Goal: Task Accomplishment & Management: Complete application form

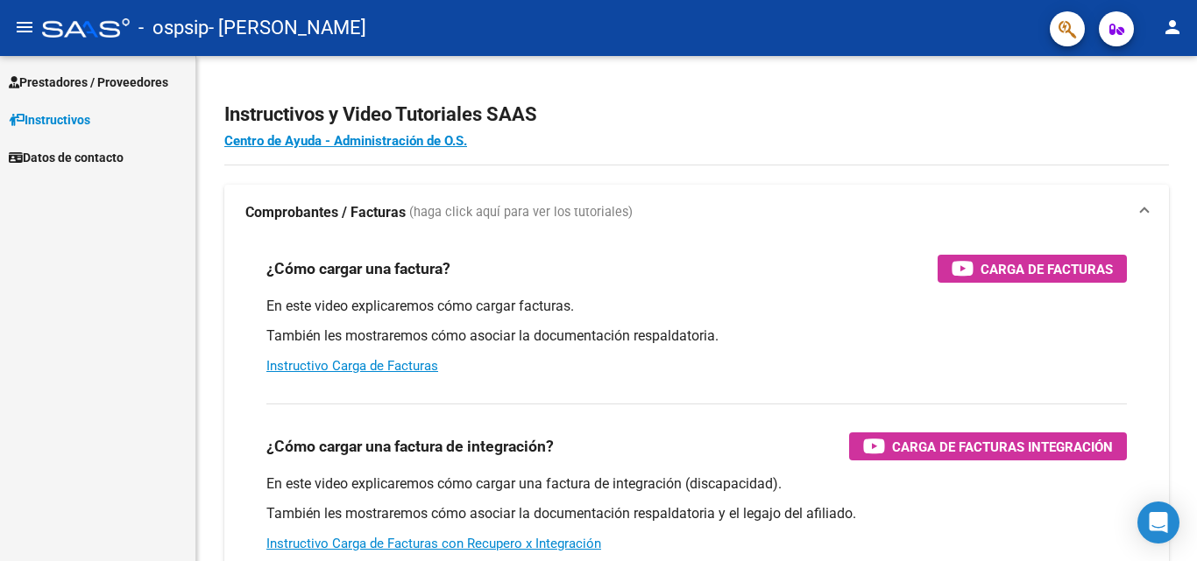
click at [97, 81] on span "Prestadores / Proveedores" at bounding box center [88, 82] width 159 height 19
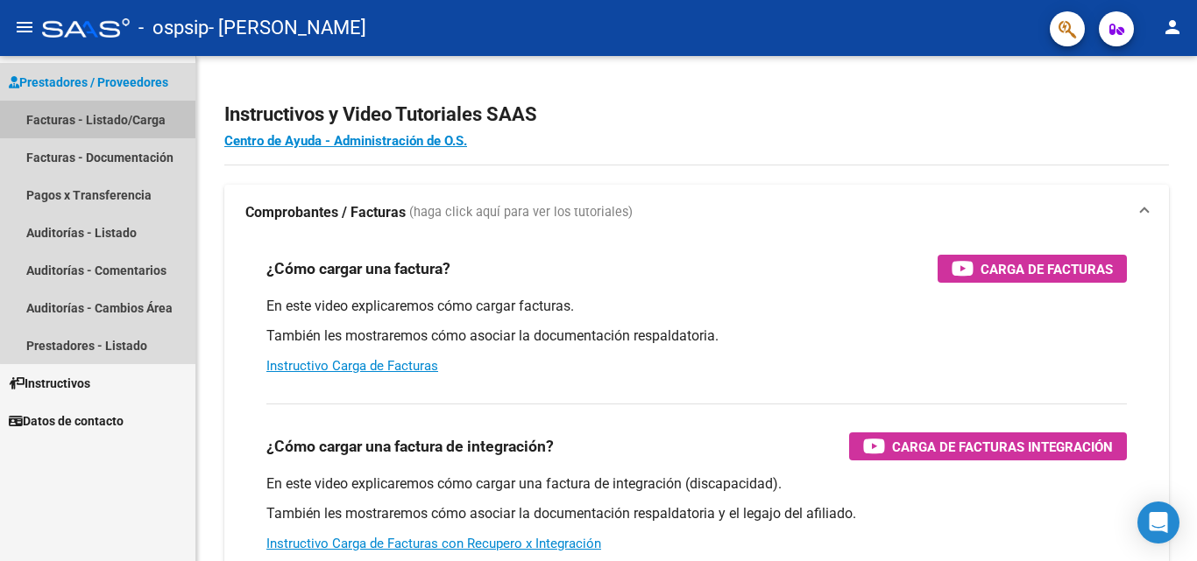
click at [105, 123] on link "Facturas - Listado/Carga" at bounding box center [97, 120] width 195 height 38
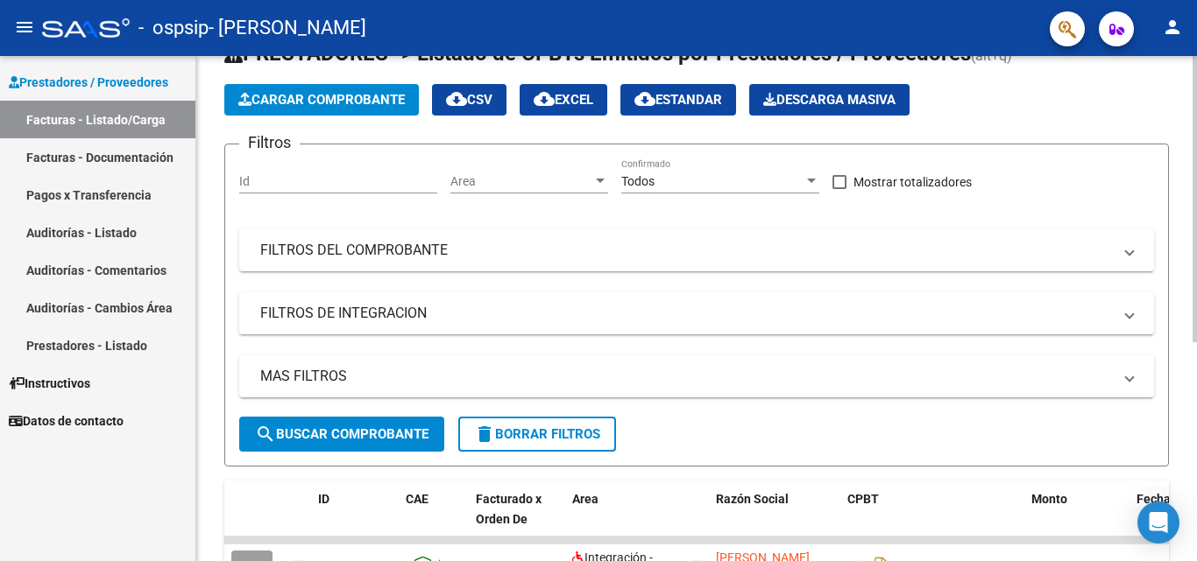
scroll to position [88, 0]
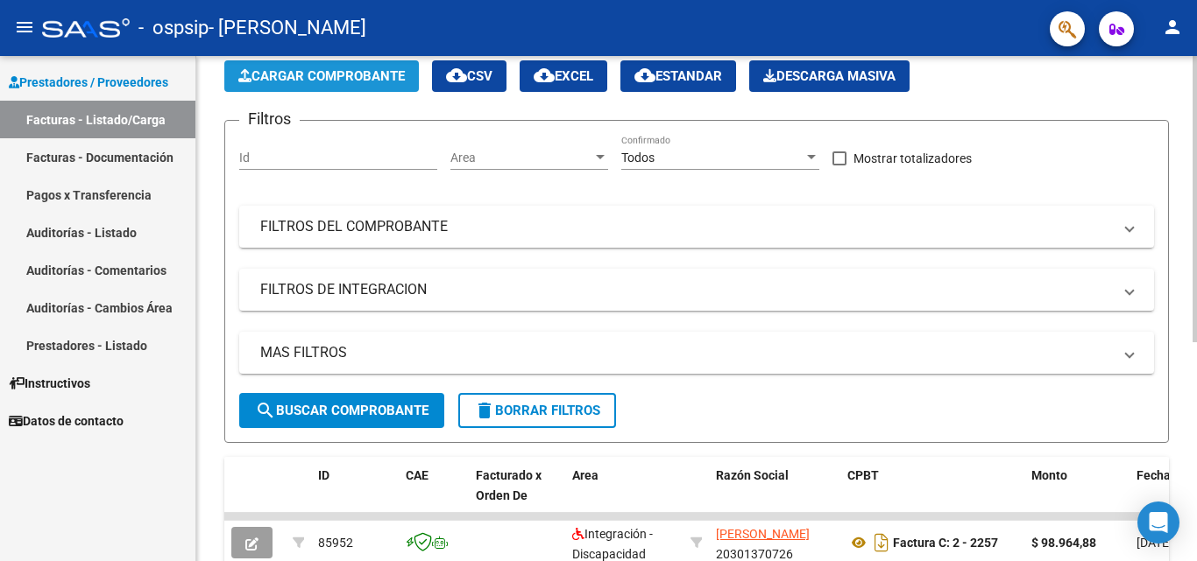
click at [291, 74] on span "Cargar Comprobante" at bounding box center [321, 76] width 166 height 16
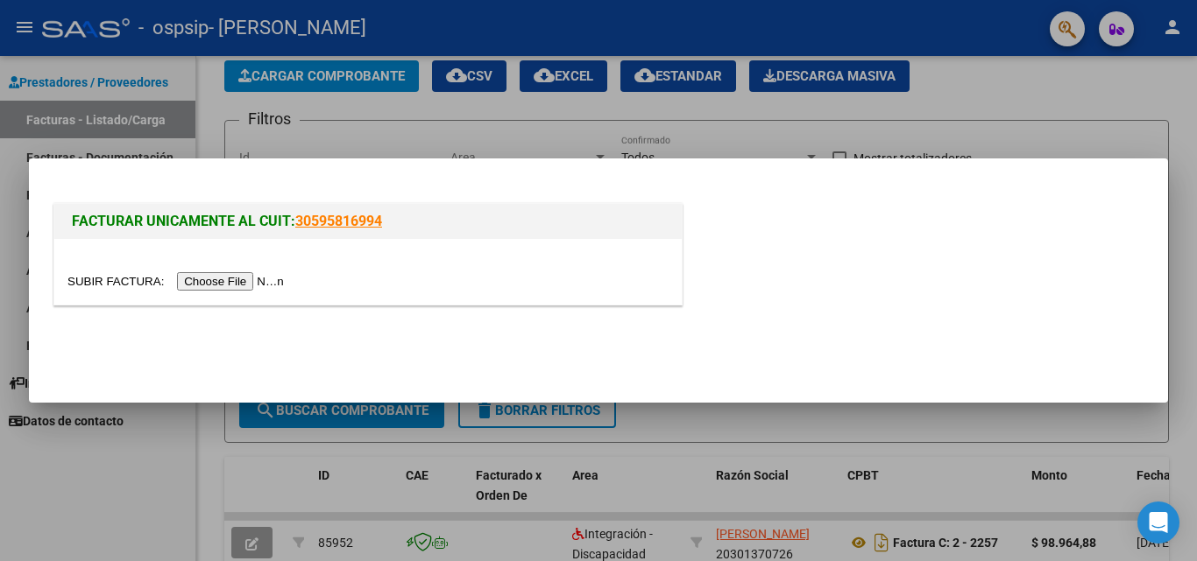
click at [277, 279] on input "file" at bounding box center [178, 281] width 222 height 18
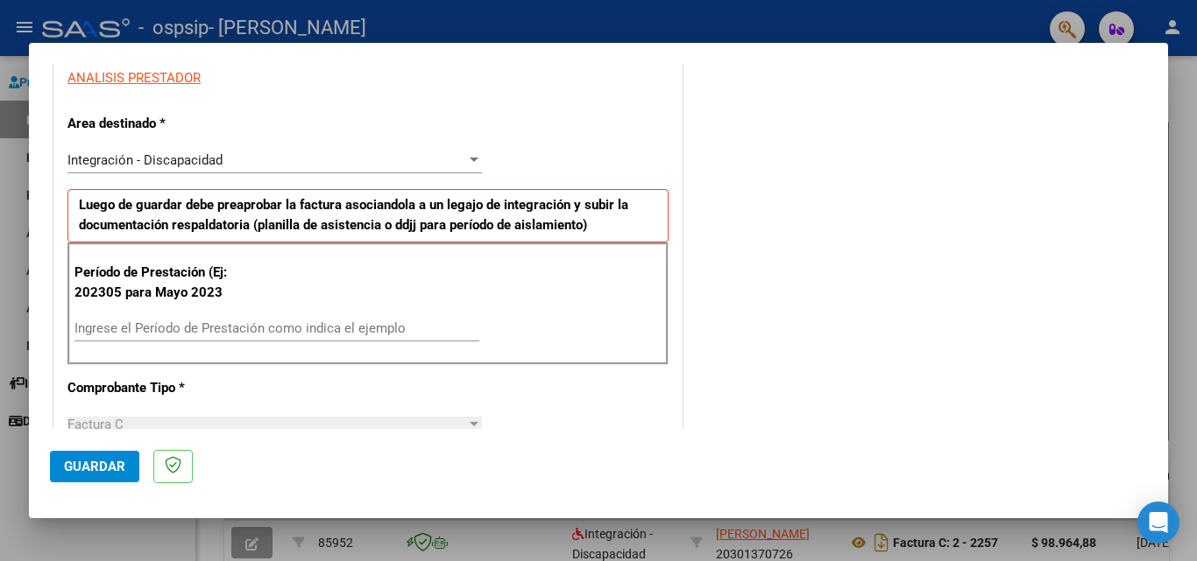
scroll to position [350, 0]
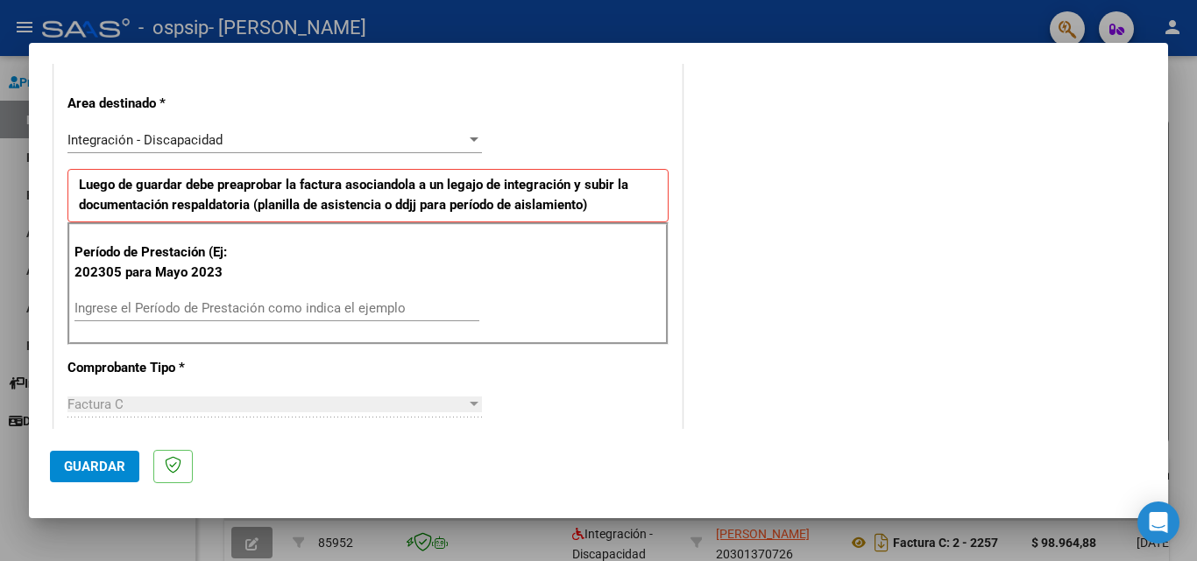
click at [156, 307] on input "Ingrese el Período de Prestación como indica el ejemplo" at bounding box center [276, 308] width 405 height 16
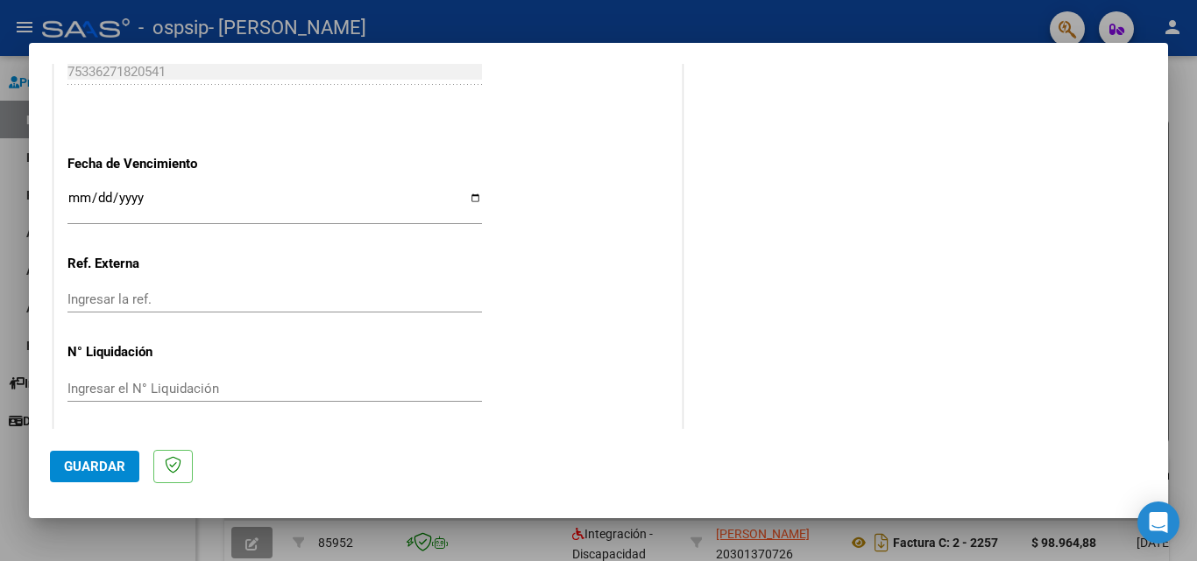
scroll to position [1139, 0]
type input "202506"
click at [73, 196] on input "Ingresar la fecha" at bounding box center [274, 203] width 414 height 28
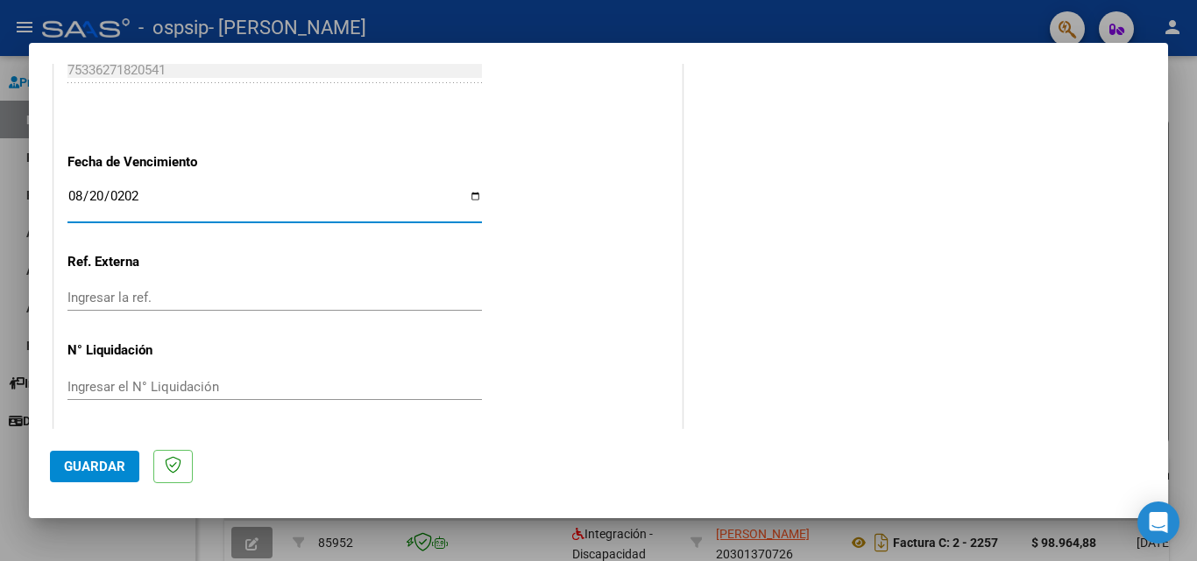
type input "[DATE]"
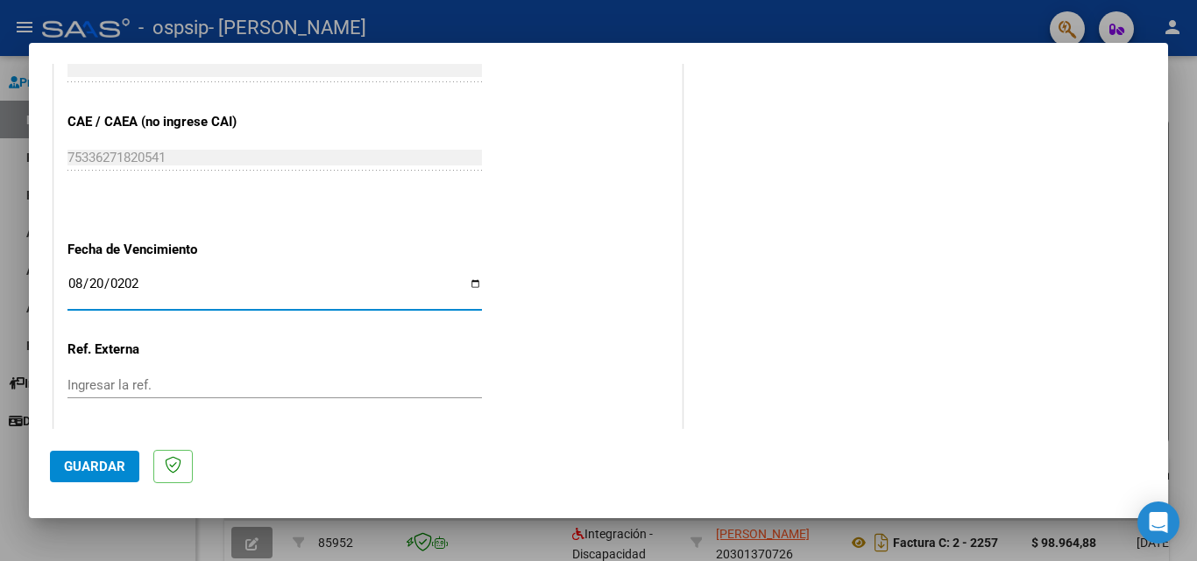
scroll to position [1143, 0]
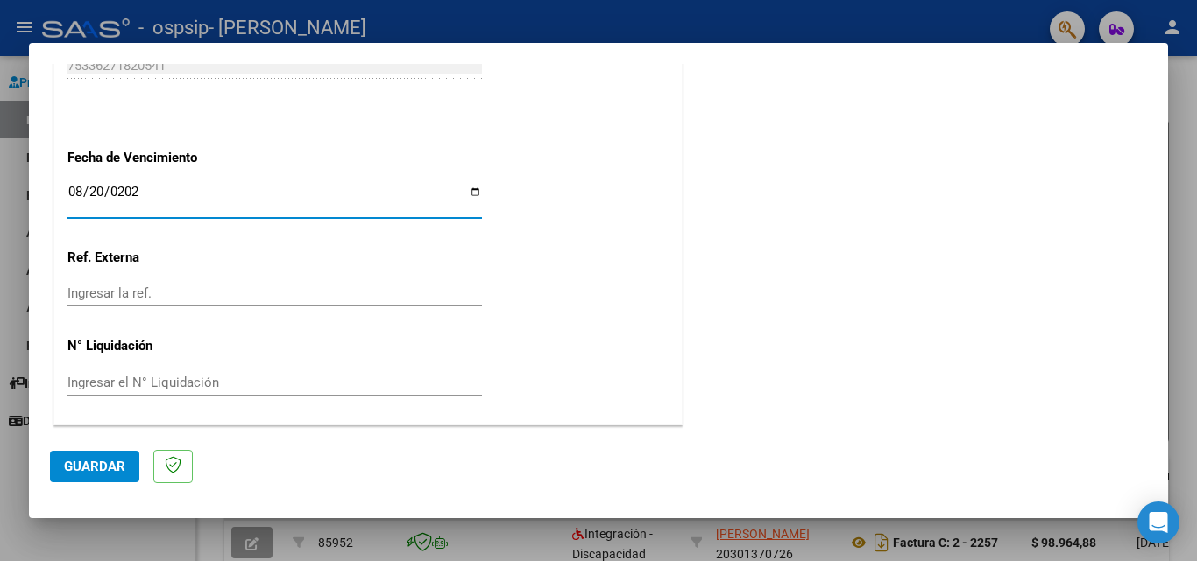
click at [88, 472] on span "Guardar" at bounding box center [94, 467] width 61 height 16
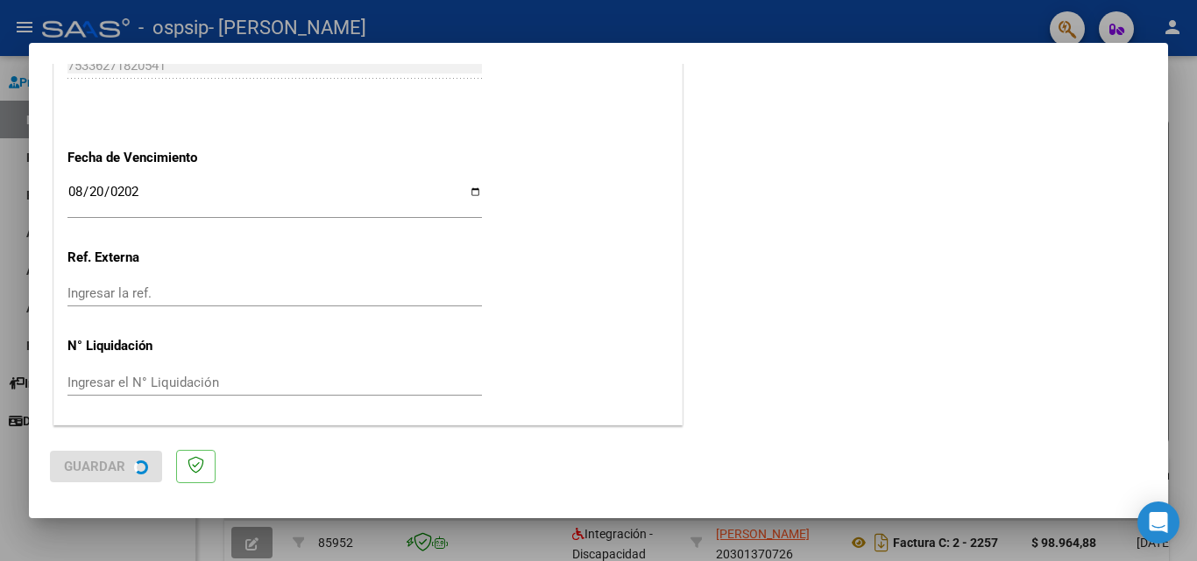
scroll to position [0, 0]
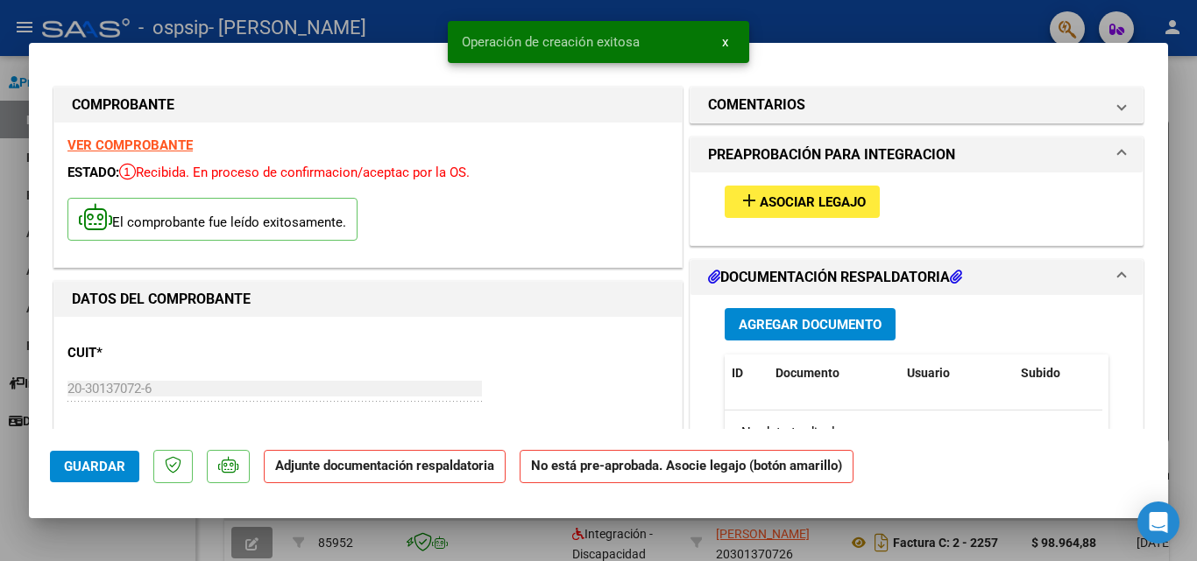
click at [797, 199] on span "Asociar Legajo" at bounding box center [812, 202] width 106 height 16
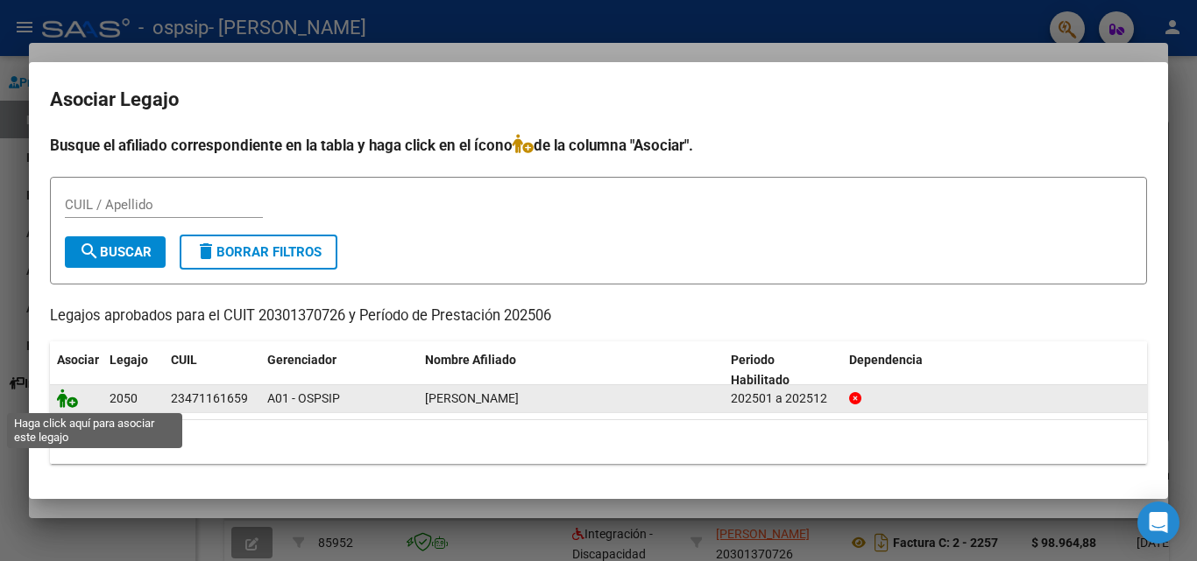
click at [76, 401] on icon at bounding box center [67, 398] width 21 height 19
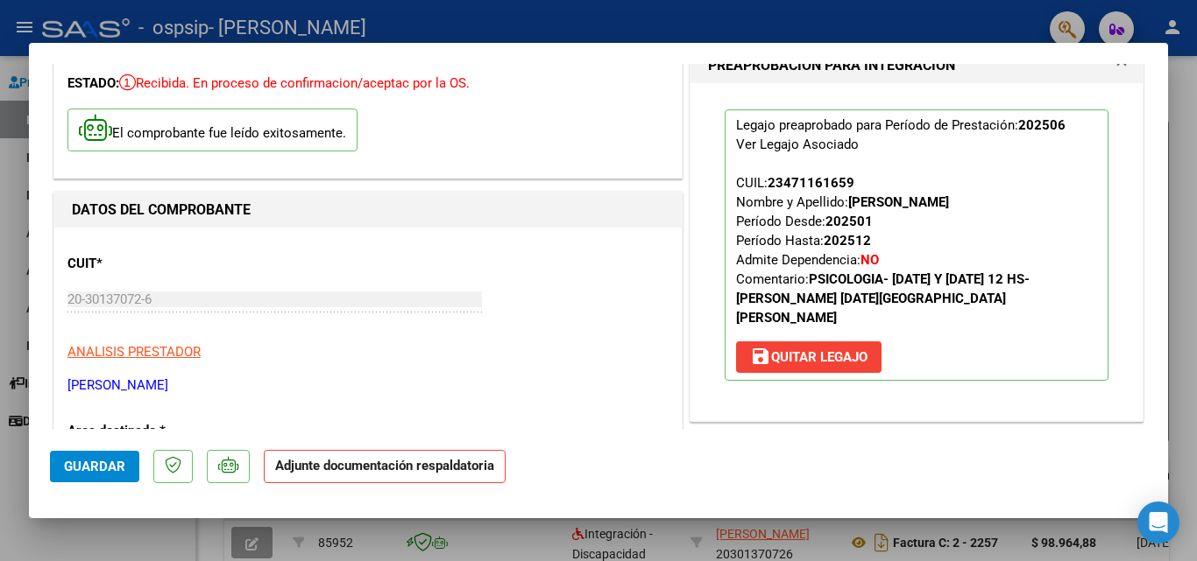
scroll to position [263, 0]
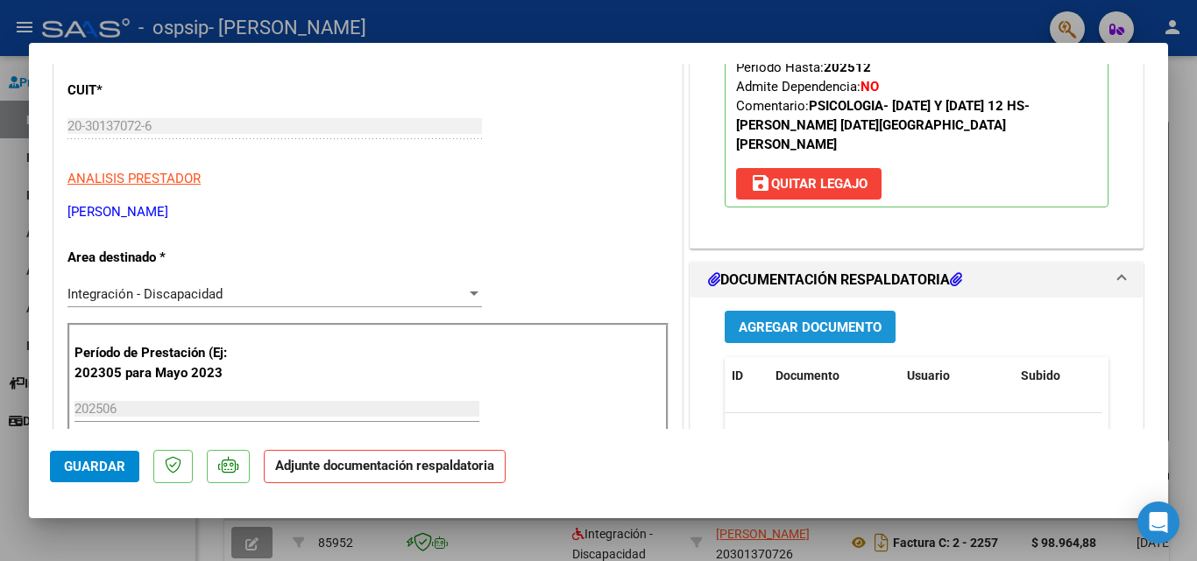
click at [810, 320] on span "Agregar Documento" at bounding box center [809, 328] width 143 height 16
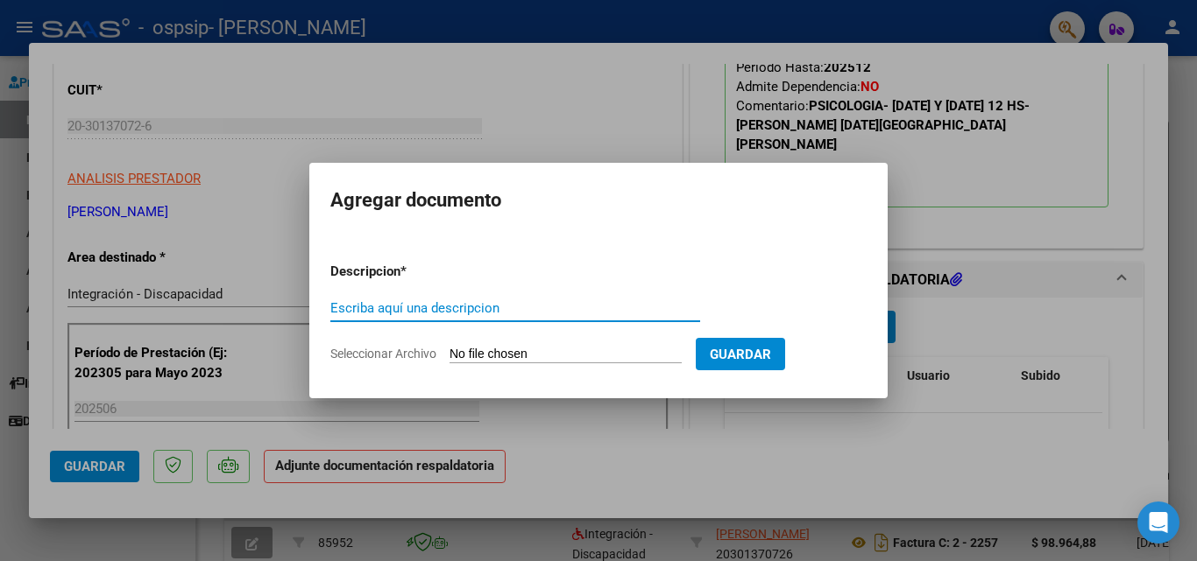
click at [385, 353] on span "Seleccionar Archivo" at bounding box center [383, 354] width 106 height 14
click at [449, 353] on input "Seleccionar Archivo" at bounding box center [565, 355] width 232 height 17
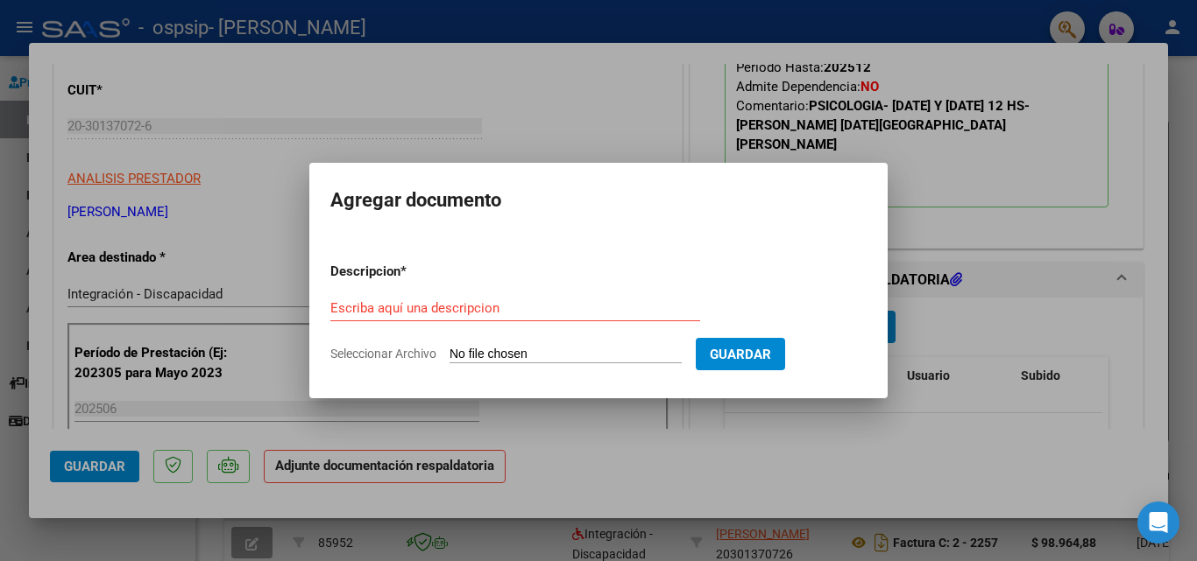
type input "C:\fakepath\Planilla de asistencia [PERSON_NAME] mes junio.pdf"
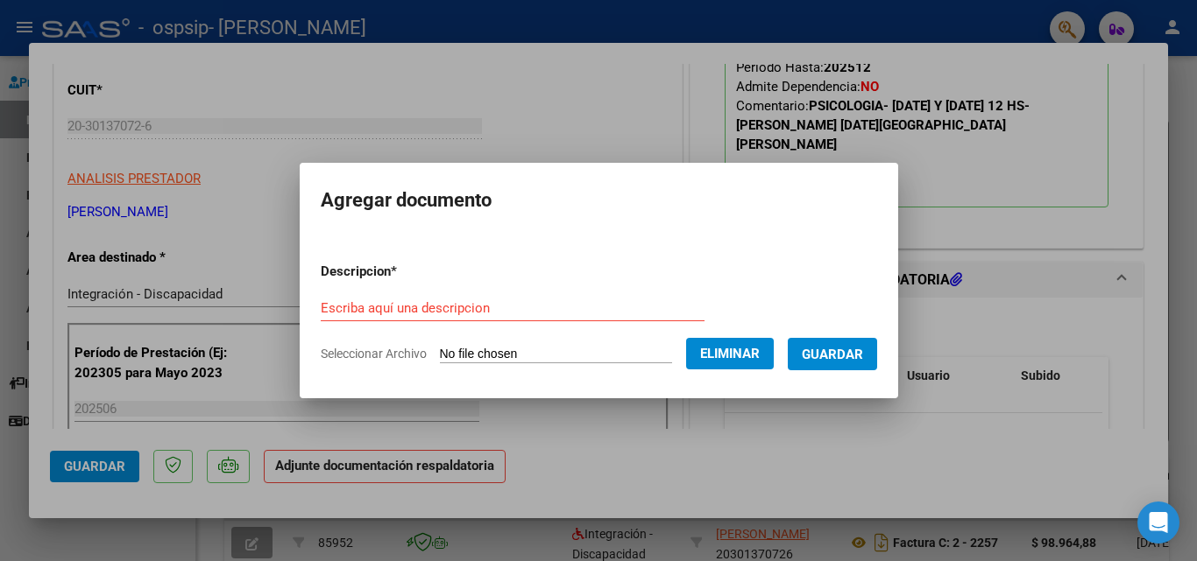
click at [399, 307] on input "Escriba aquí una descripcion" at bounding box center [513, 308] width 384 height 16
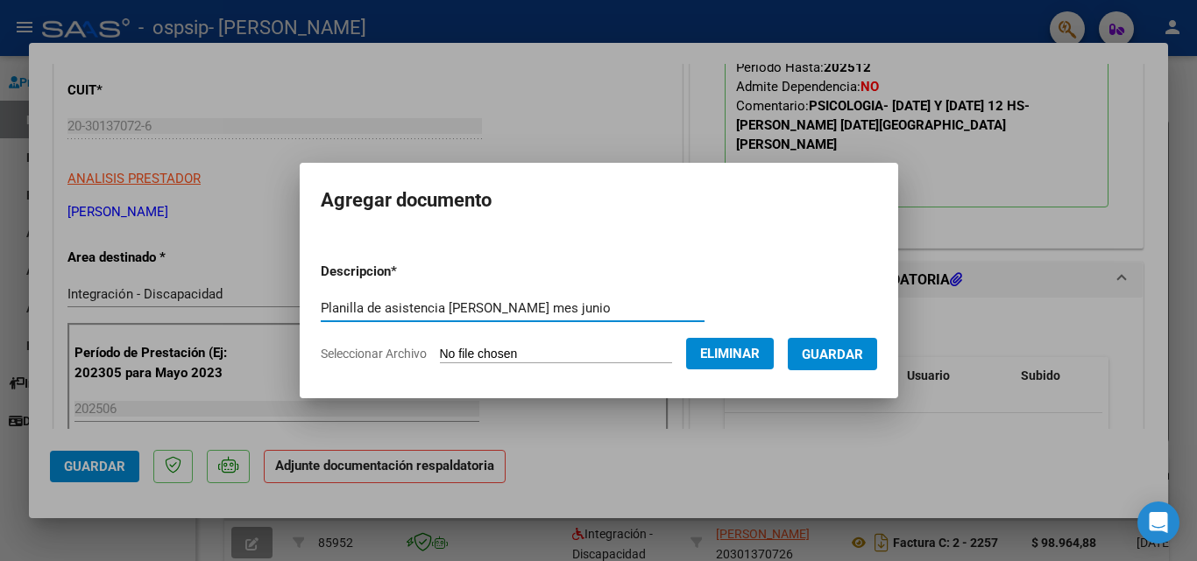
type input "Planilla de asistencia [PERSON_NAME] mes junio"
click at [856, 353] on span "Guardar" at bounding box center [831, 355] width 61 height 16
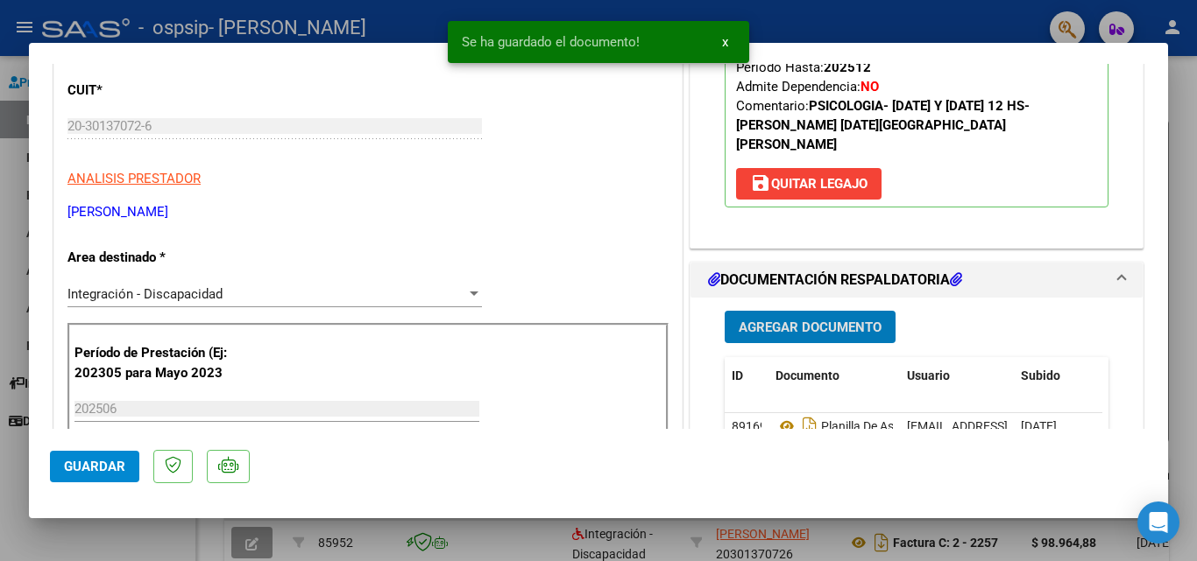
click at [107, 468] on span "Guardar" at bounding box center [94, 467] width 61 height 16
click at [926, 14] on div at bounding box center [598, 280] width 1197 height 561
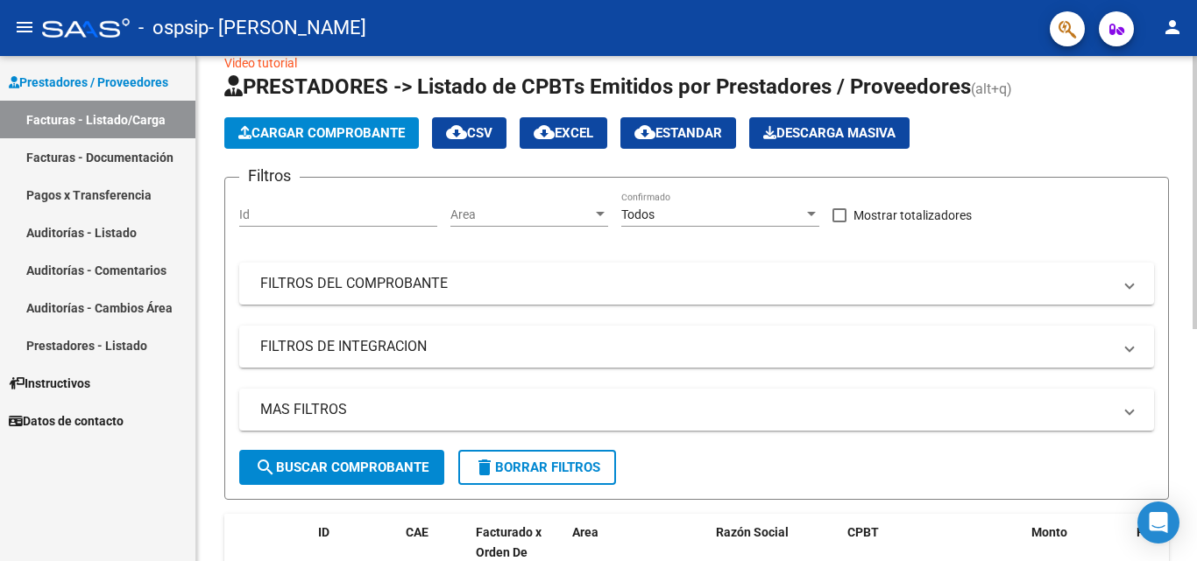
scroll to position [25, 0]
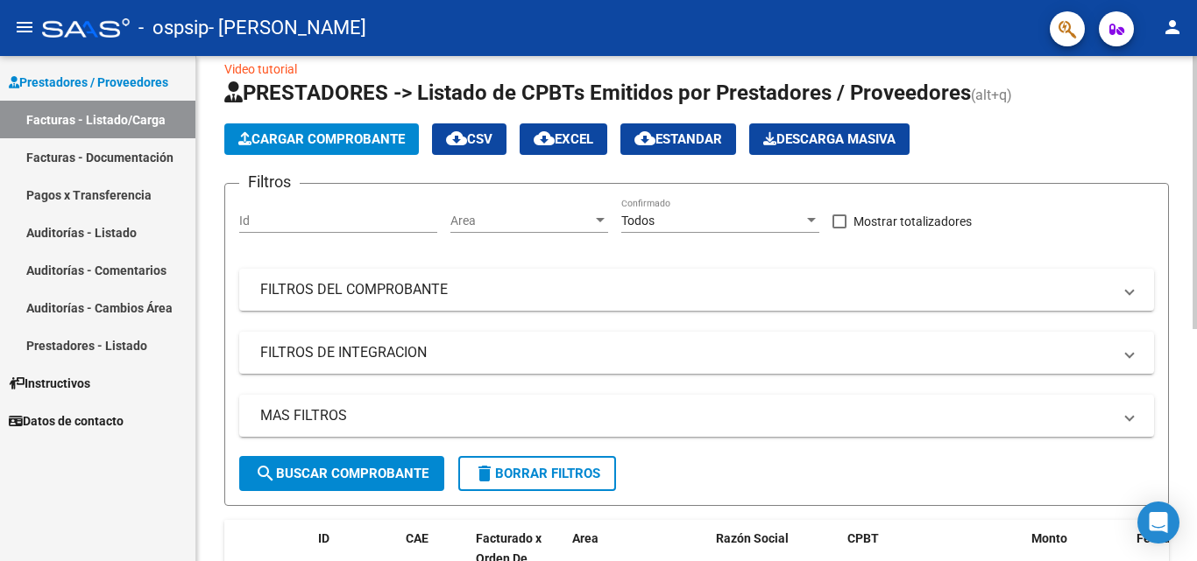
click at [1196, 163] on div at bounding box center [1194, 206] width 4 height 273
click at [351, 138] on span "Cargar Comprobante" at bounding box center [321, 139] width 166 height 16
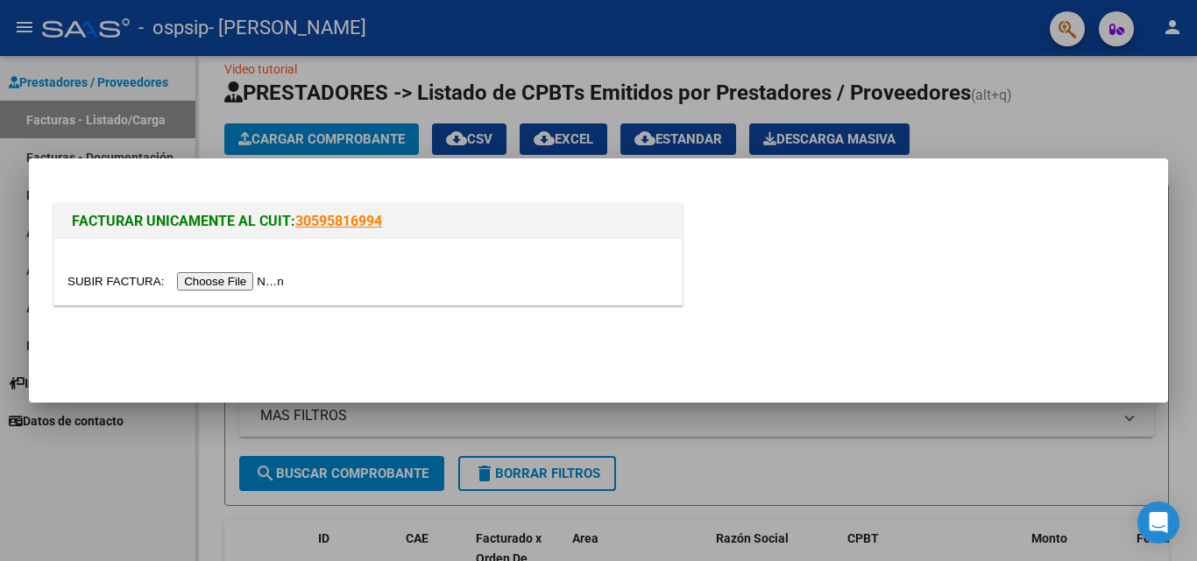
click at [229, 282] on input "file" at bounding box center [178, 281] width 222 height 18
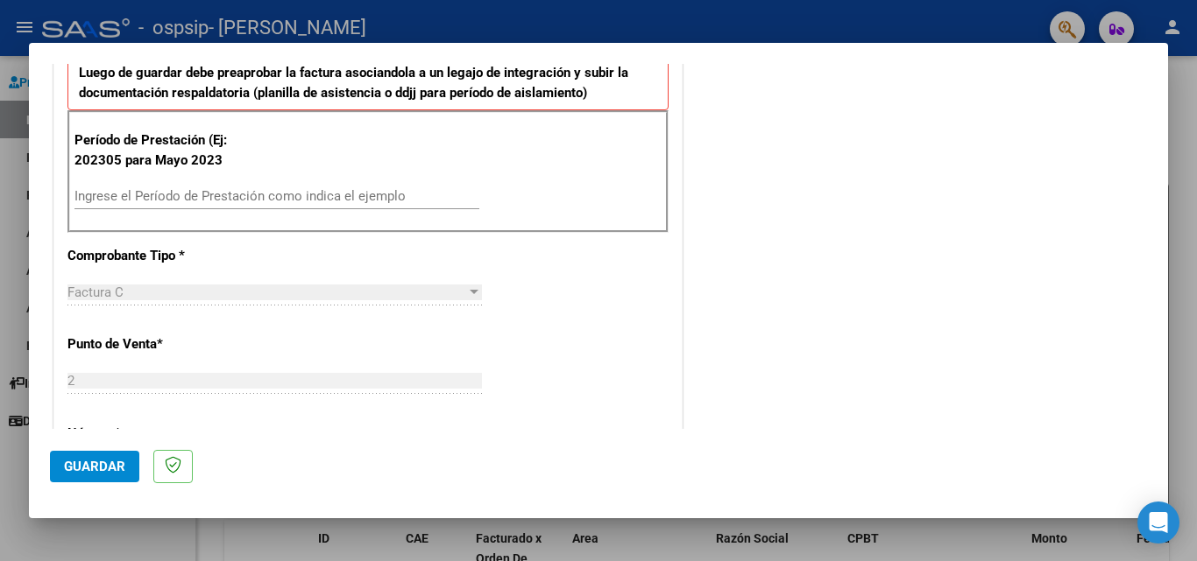
scroll to position [478, 0]
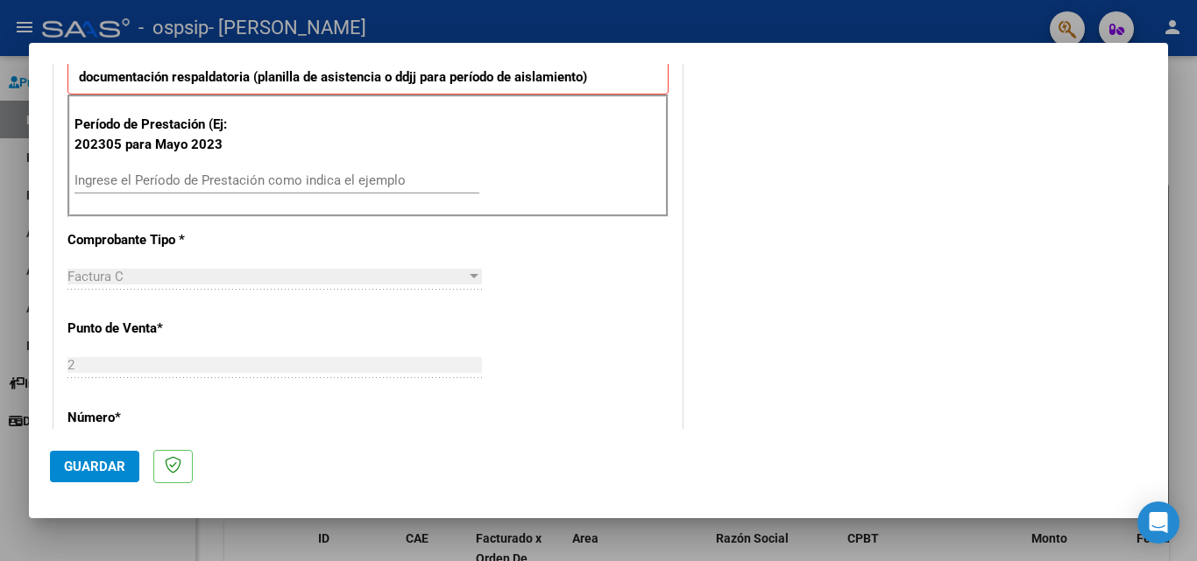
click at [97, 180] on input "Ingrese el Período de Prestación como indica el ejemplo" at bounding box center [276, 181] width 405 height 16
type input "202507"
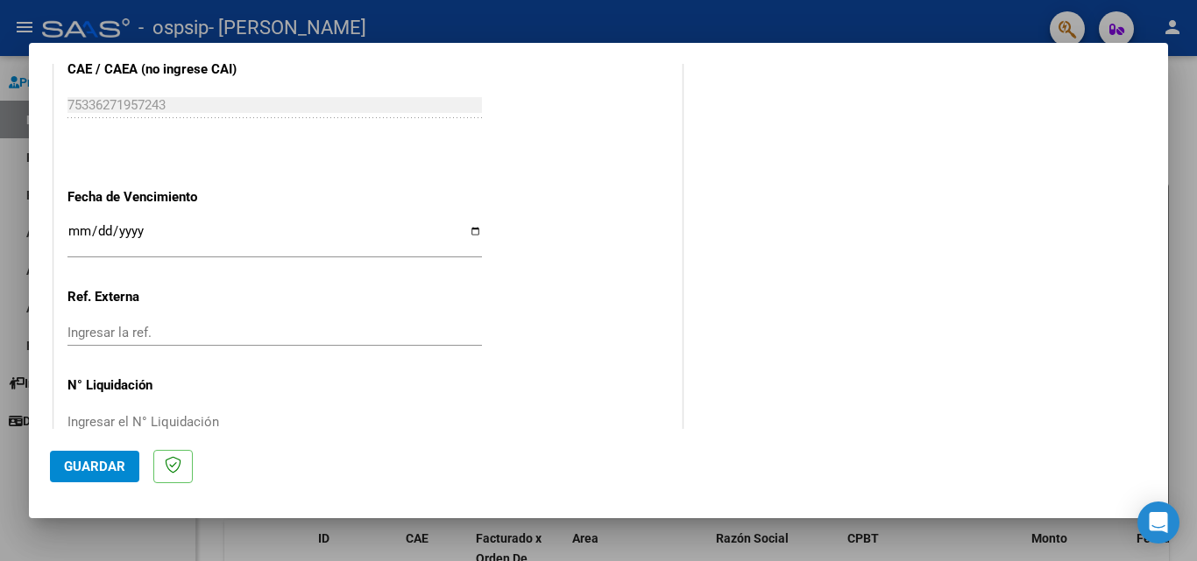
scroll to position [1115, 0]
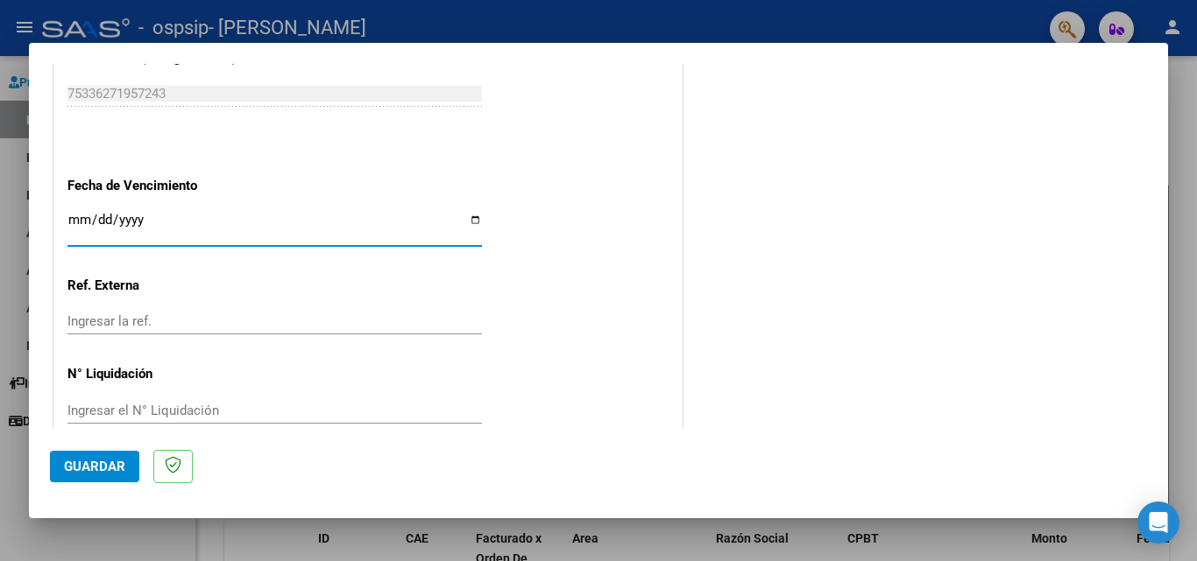
click at [75, 219] on input "Ingresar la fecha" at bounding box center [274, 227] width 414 height 28
type input "[DATE]"
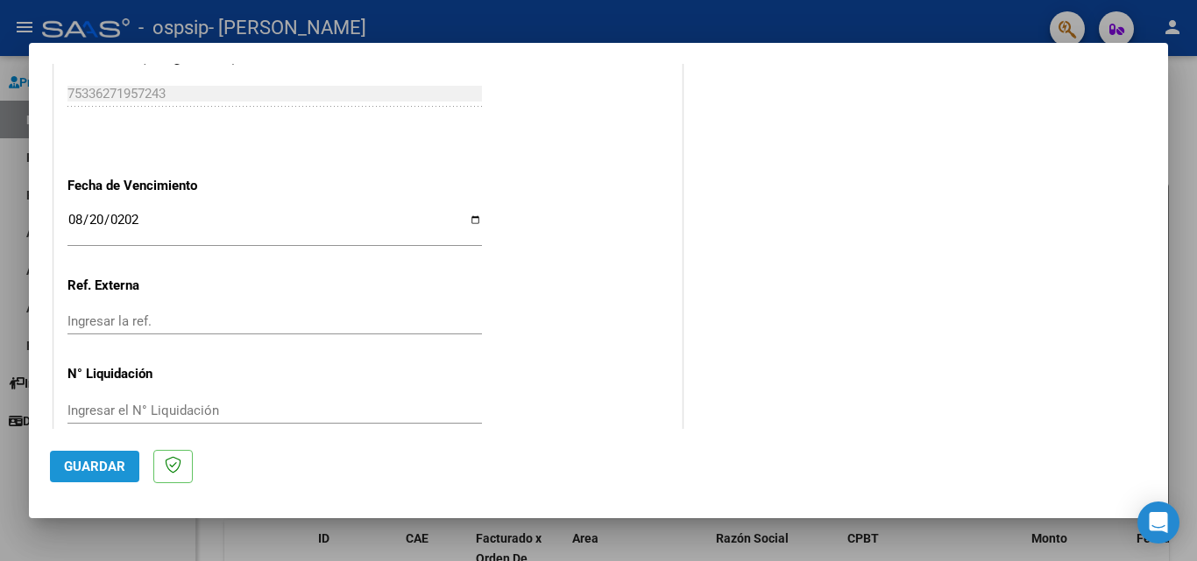
click at [93, 465] on span "Guardar" at bounding box center [94, 467] width 61 height 16
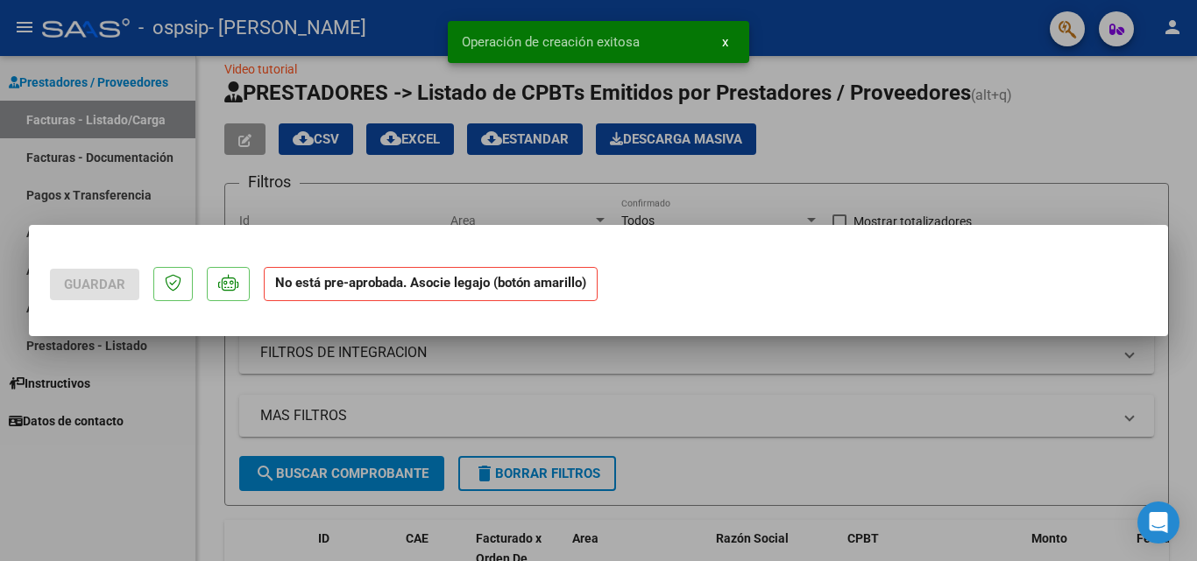
scroll to position [0, 0]
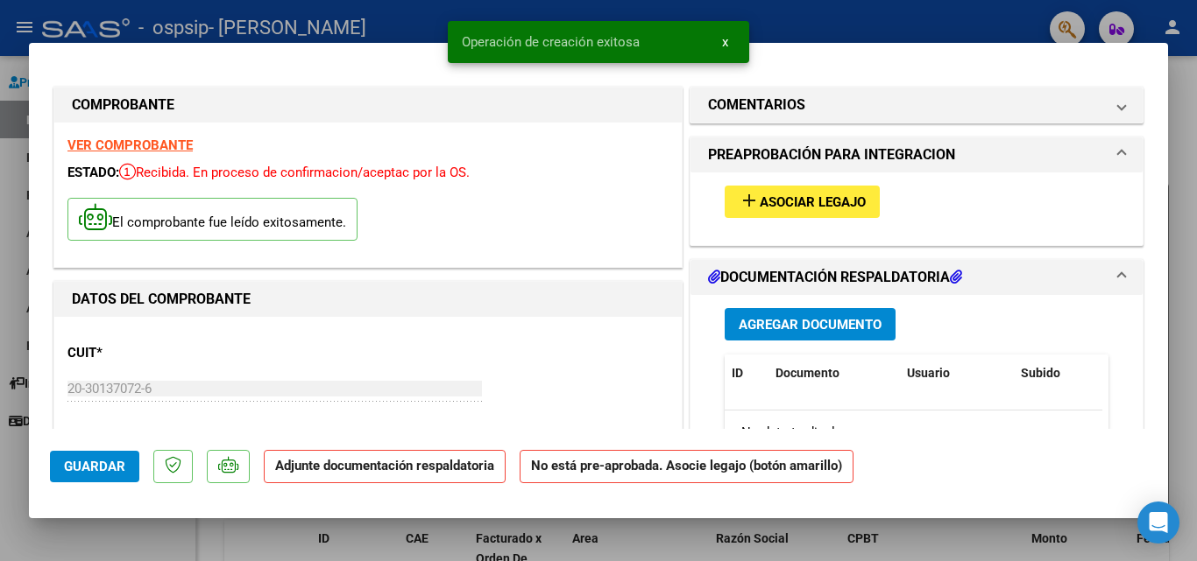
click at [811, 206] on span "Asociar Legajo" at bounding box center [812, 202] width 106 height 16
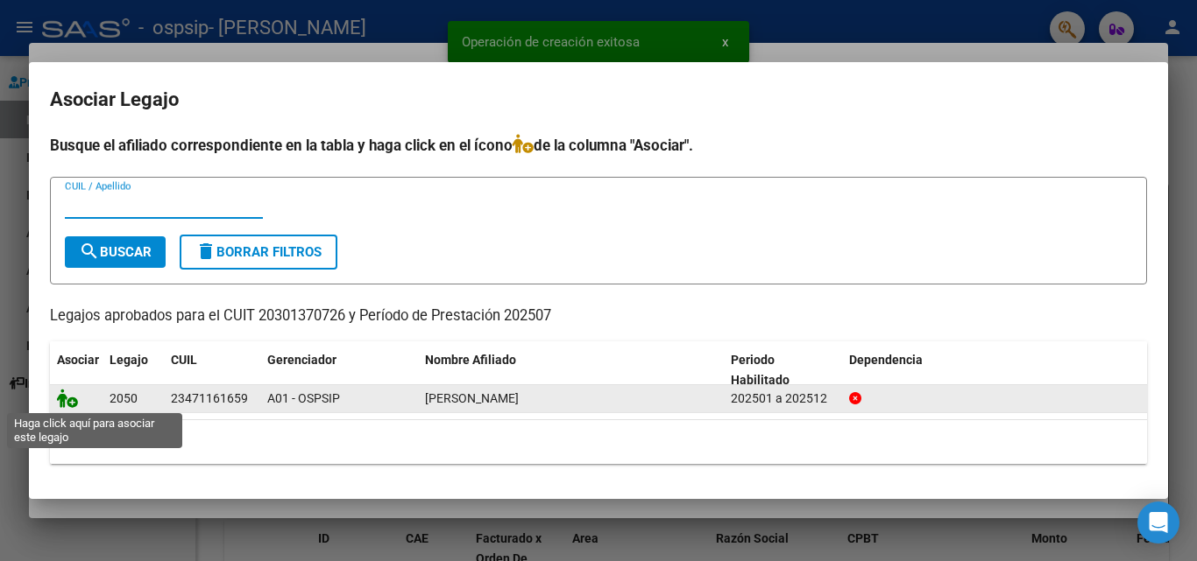
click at [67, 400] on icon at bounding box center [67, 398] width 21 height 19
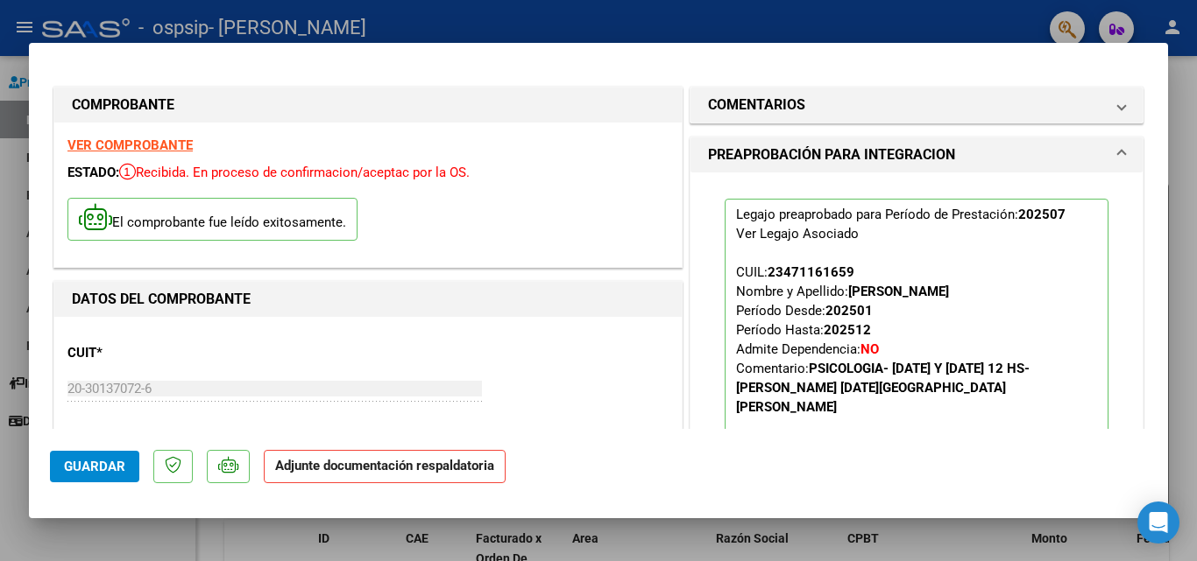
click at [109, 462] on span "Guardar" at bounding box center [94, 467] width 61 height 16
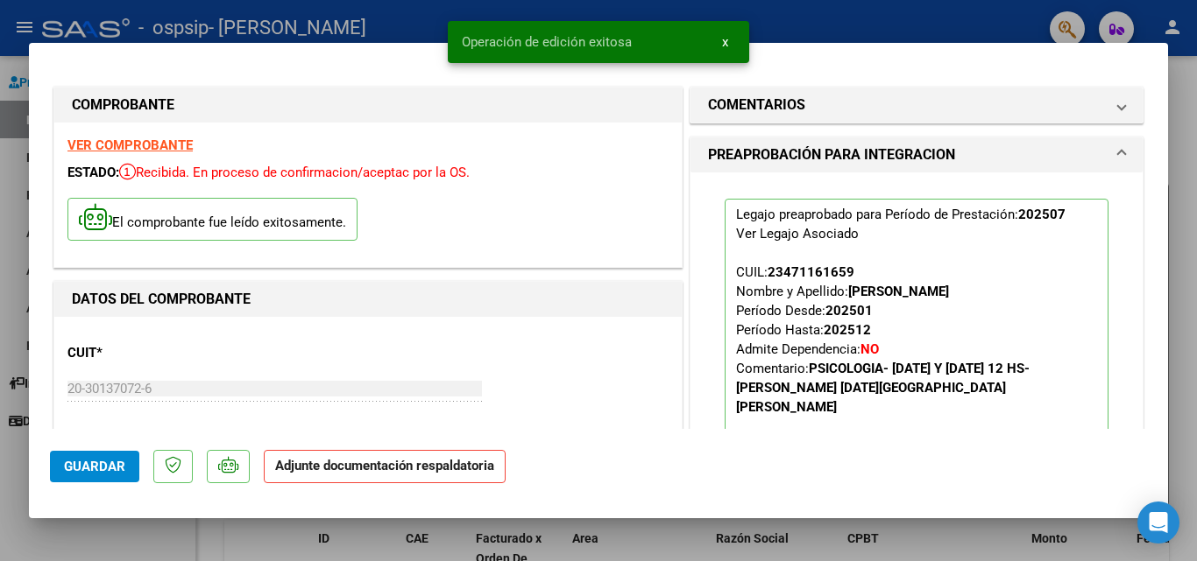
click at [964, 26] on div at bounding box center [598, 280] width 1197 height 561
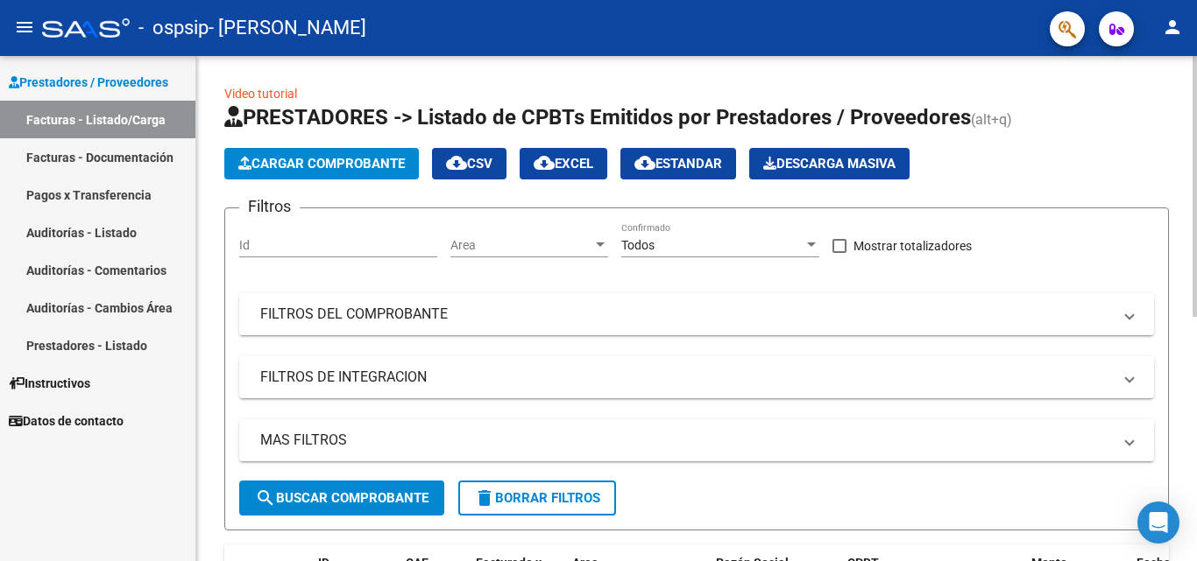
click at [1182, 110] on div "Video tutorial PRESTADORES -> Listado de CPBTs Emitidos por Prestadores / Prove…" at bounding box center [698, 538] width 1005 height 965
